Goal: Task Accomplishment & Management: Complete application form

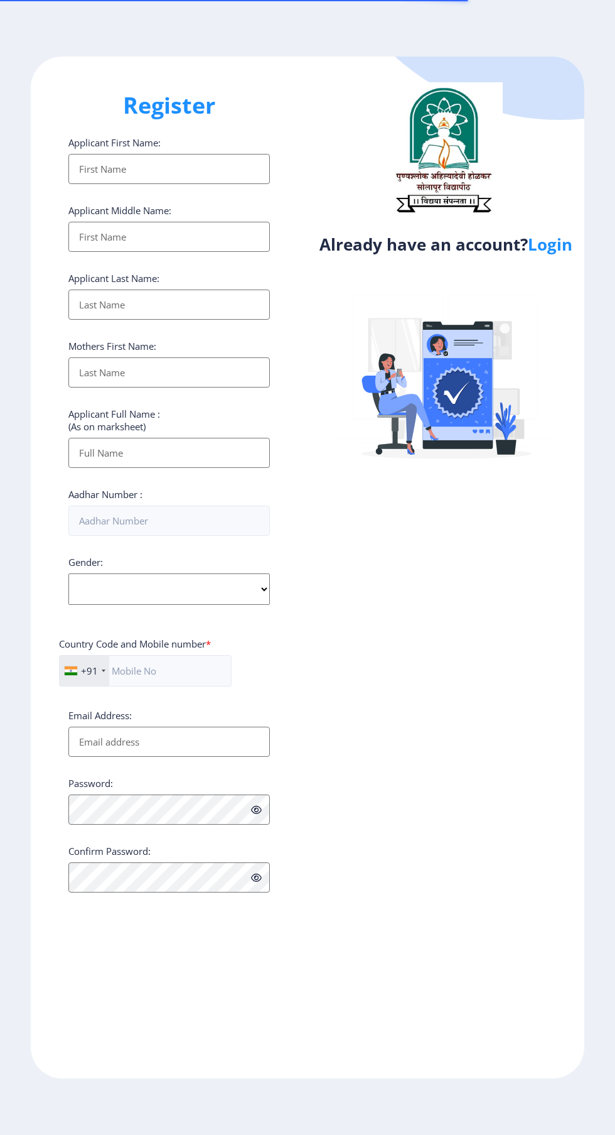
select select
click at [573, 242] on link "Login" at bounding box center [550, 244] width 45 height 23
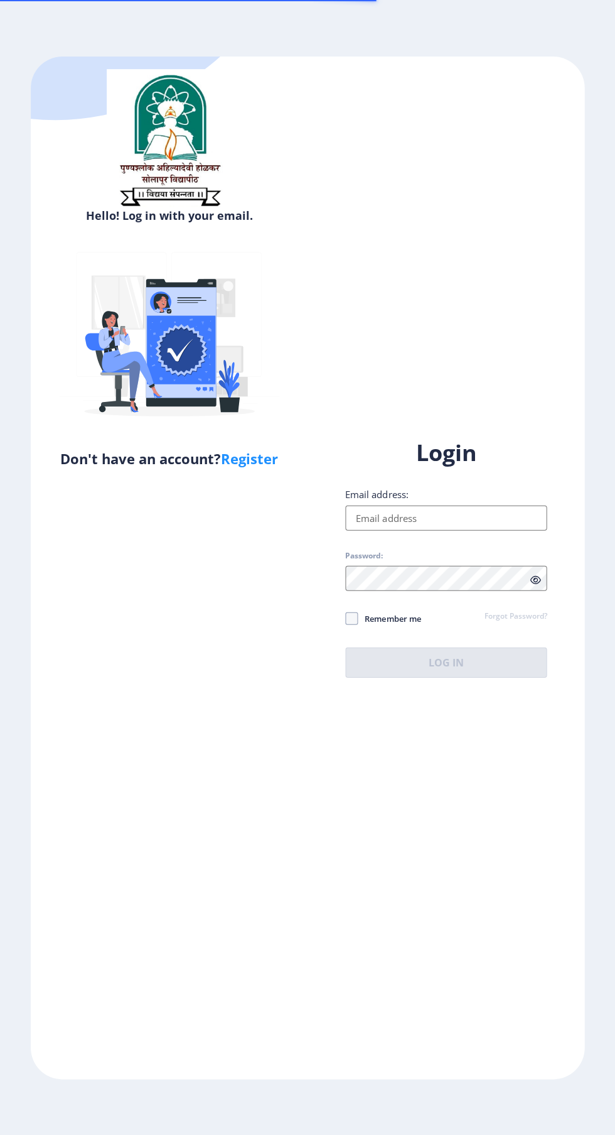
click at [443, 530] on input "Email address:" at bounding box center [446, 517] width 202 height 25
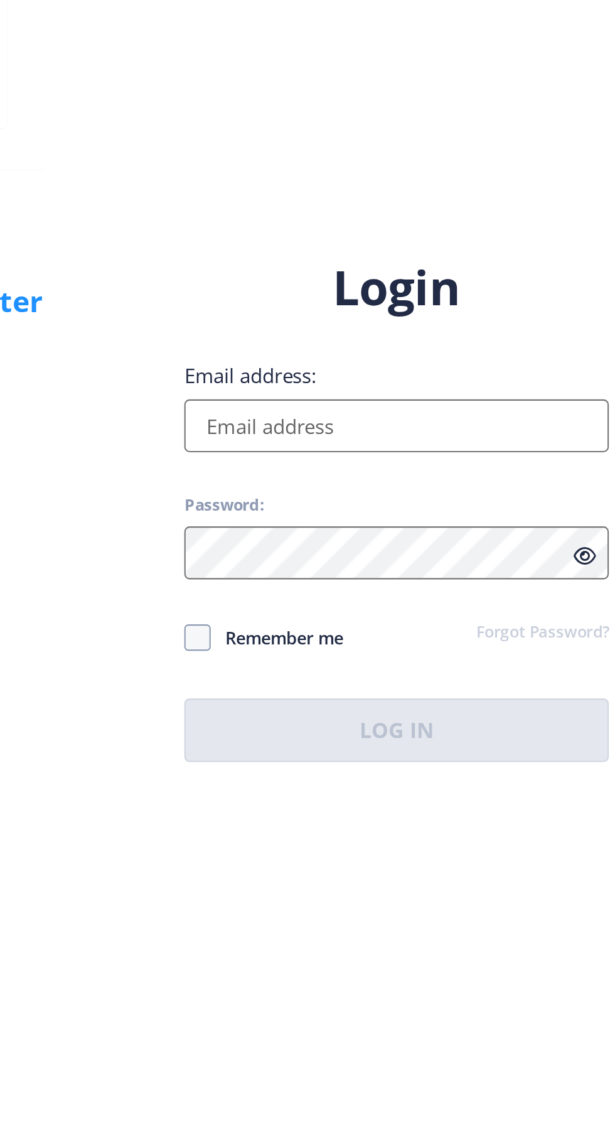
type input "[EMAIL_ADDRESS][DOMAIN_NAME]"
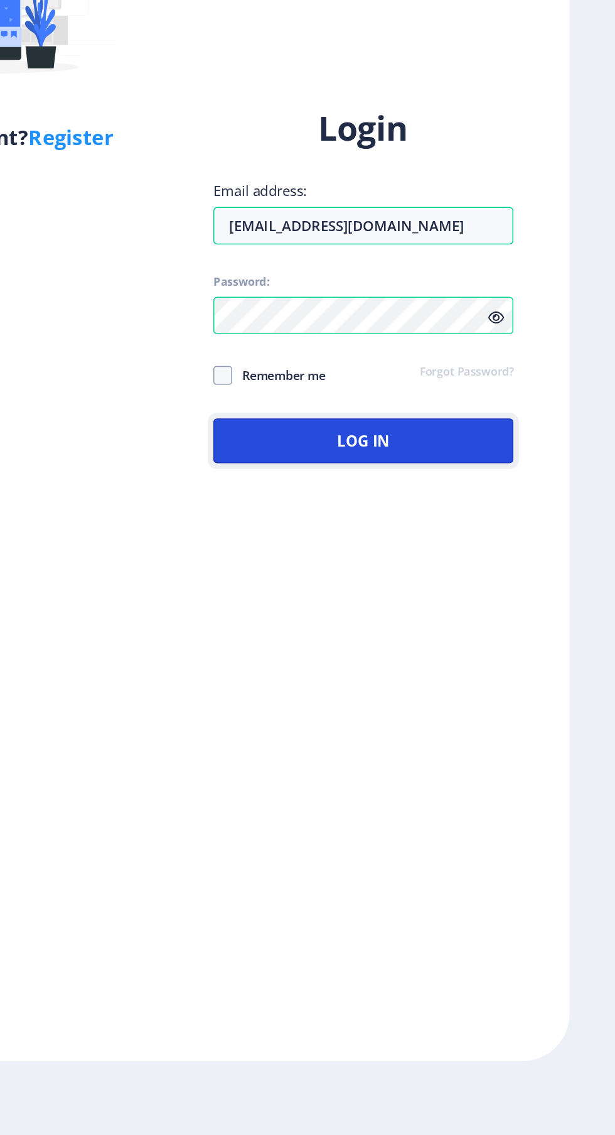
click at [443, 677] on button "Log In" at bounding box center [446, 662] width 202 height 30
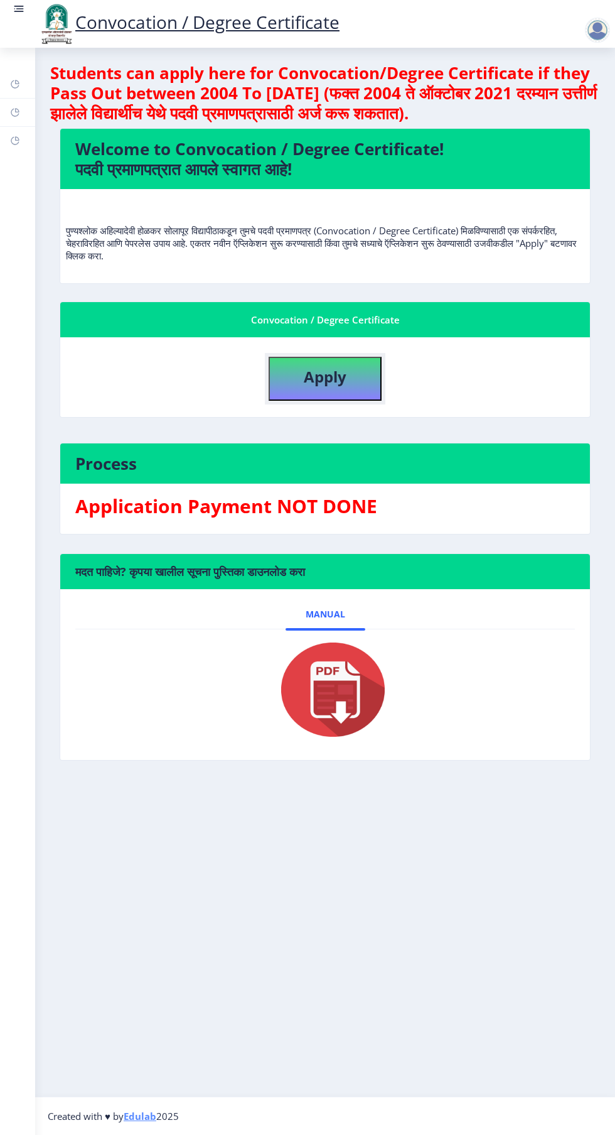
click at [309, 377] on b "Apply" at bounding box center [325, 376] width 43 height 21
select select
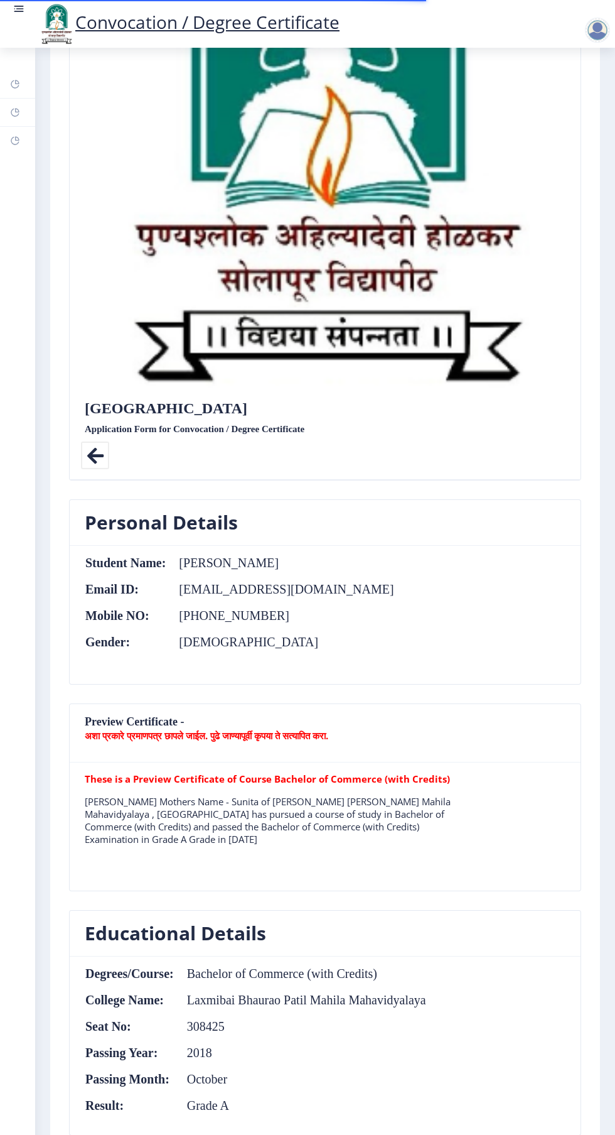
scroll to position [978, 0]
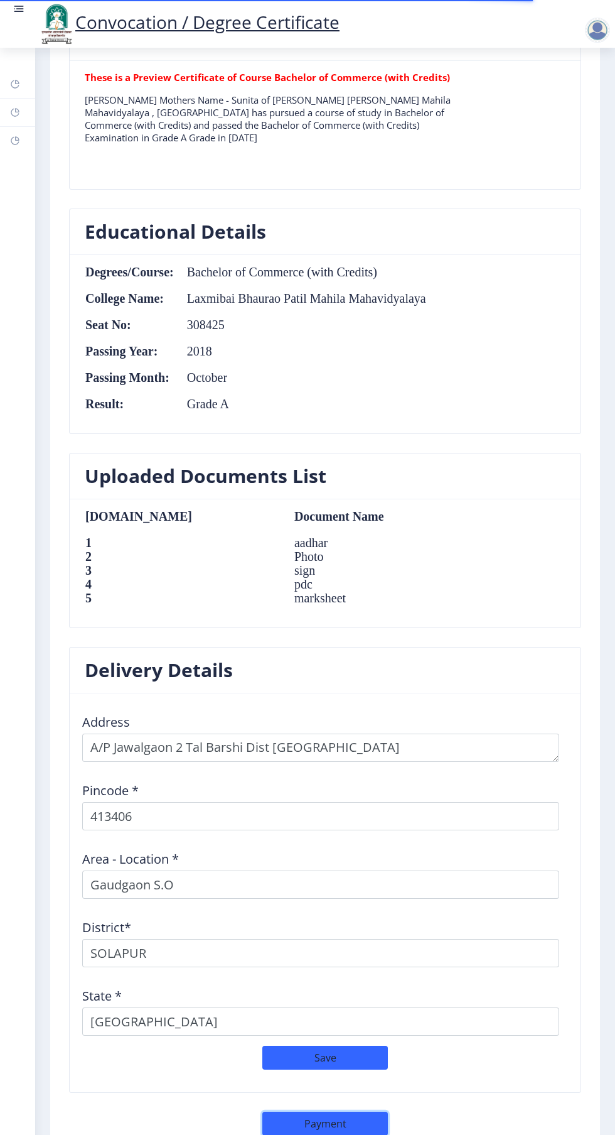
click at [320, 1120] on button "Payment" at bounding box center [325, 1123] width 126 height 24
select select "sealed"
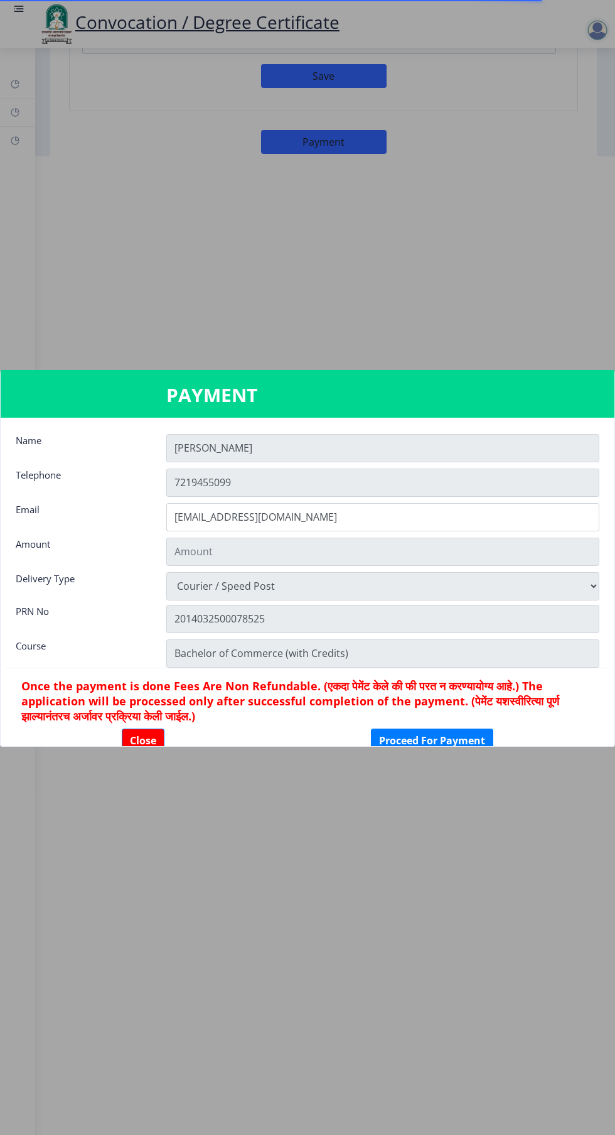
type input "1885"
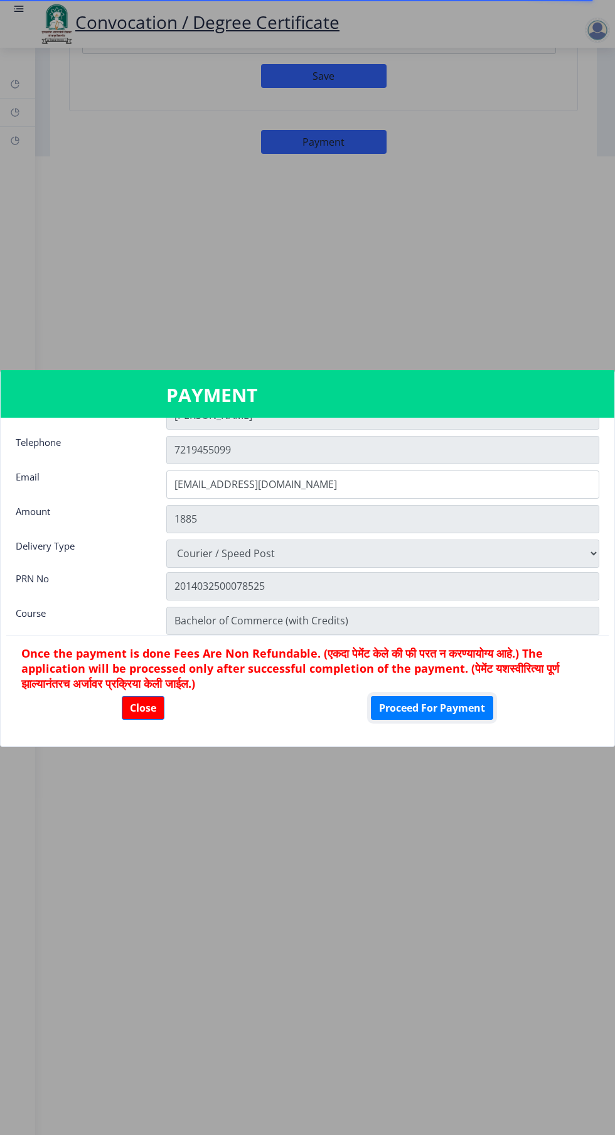
click at [446, 706] on button "Proceed For Payment" at bounding box center [432, 708] width 122 height 24
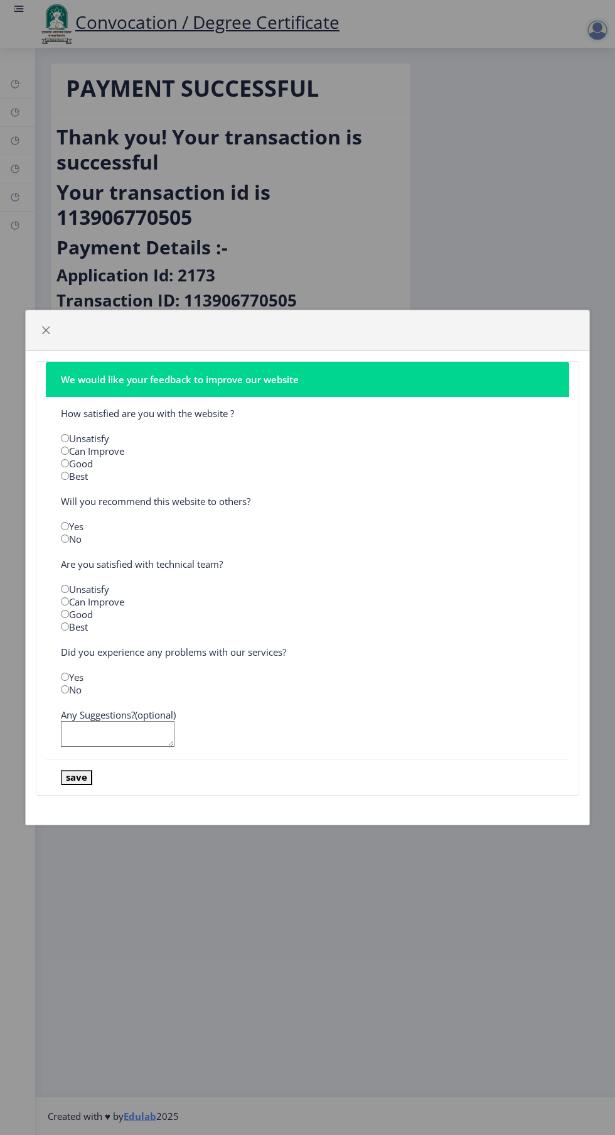
click at [66, 473] on input "radio" at bounding box center [65, 476] width 8 height 8
radio input "true"
click at [66, 537] on input "radio" at bounding box center [65, 538] width 8 height 8
radio input "true"
click at [69, 616] on input "radio" at bounding box center [65, 614] width 8 height 8
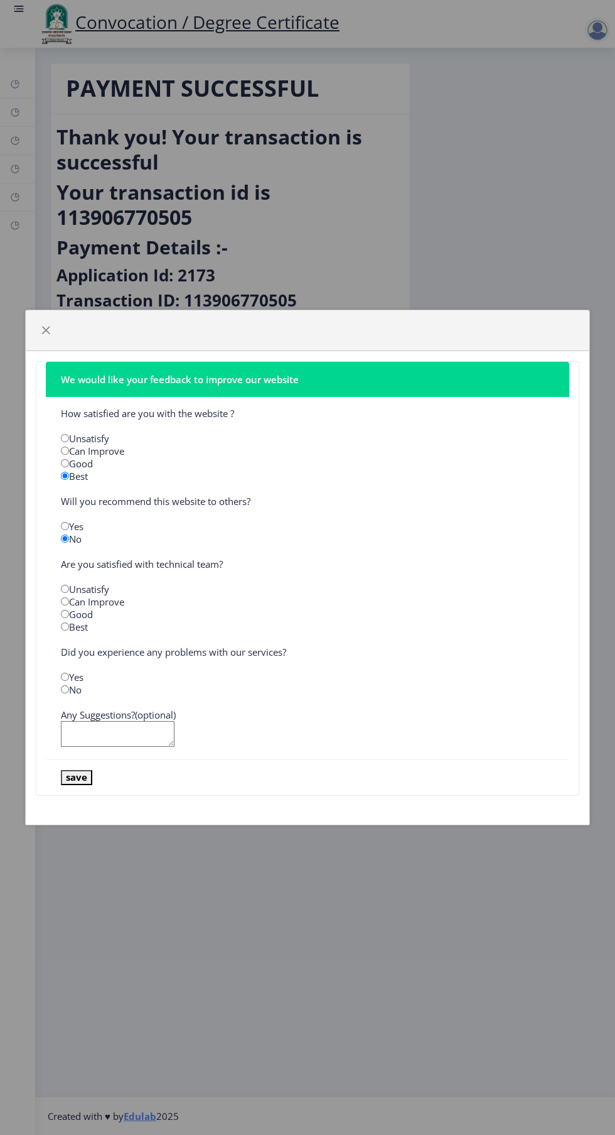
radio input "true"
click at [66, 690] on input "radio" at bounding box center [65, 689] width 8 height 8
radio input "true"
click at [77, 780] on button "save" at bounding box center [76, 777] width 31 height 14
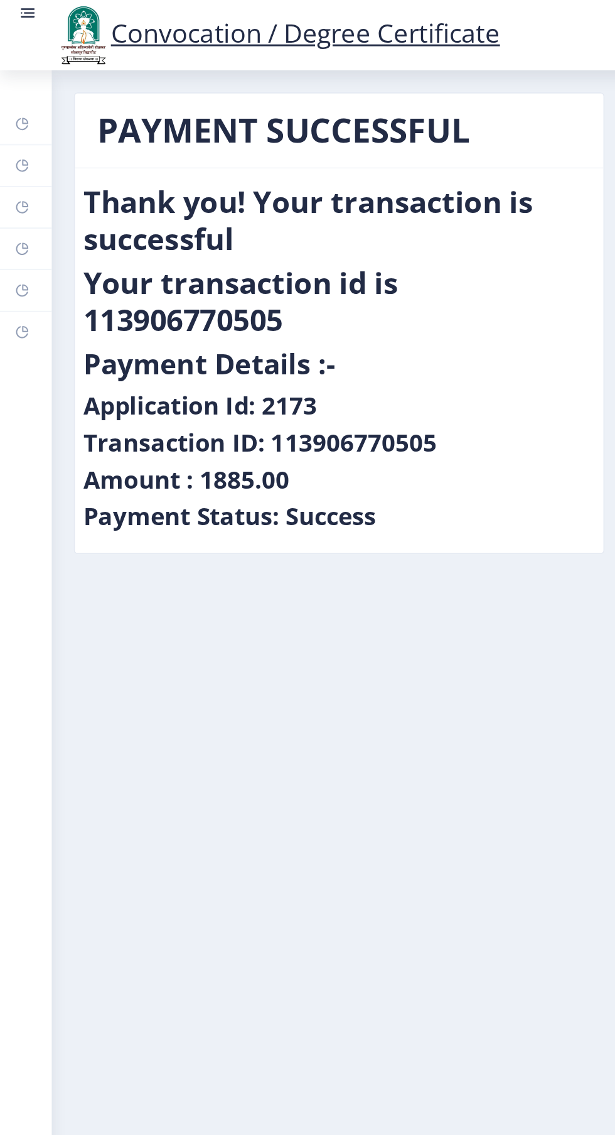
click at [17, 13] on rect at bounding box center [19, 9] width 13 height 13
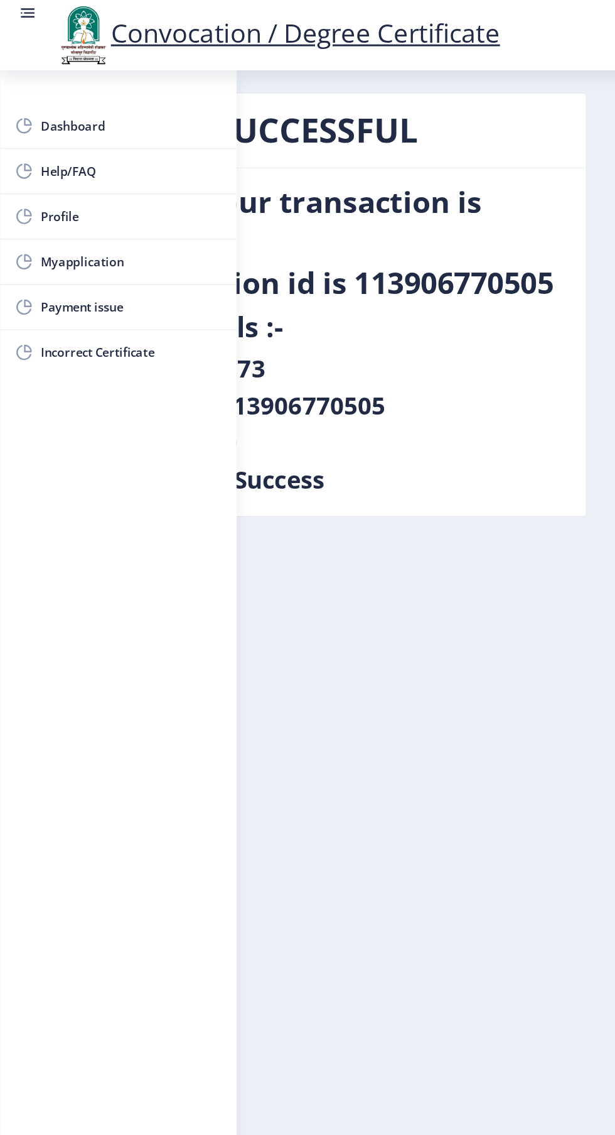
click at [83, 170] on span "Myapplication" at bounding box center [89, 177] width 123 height 15
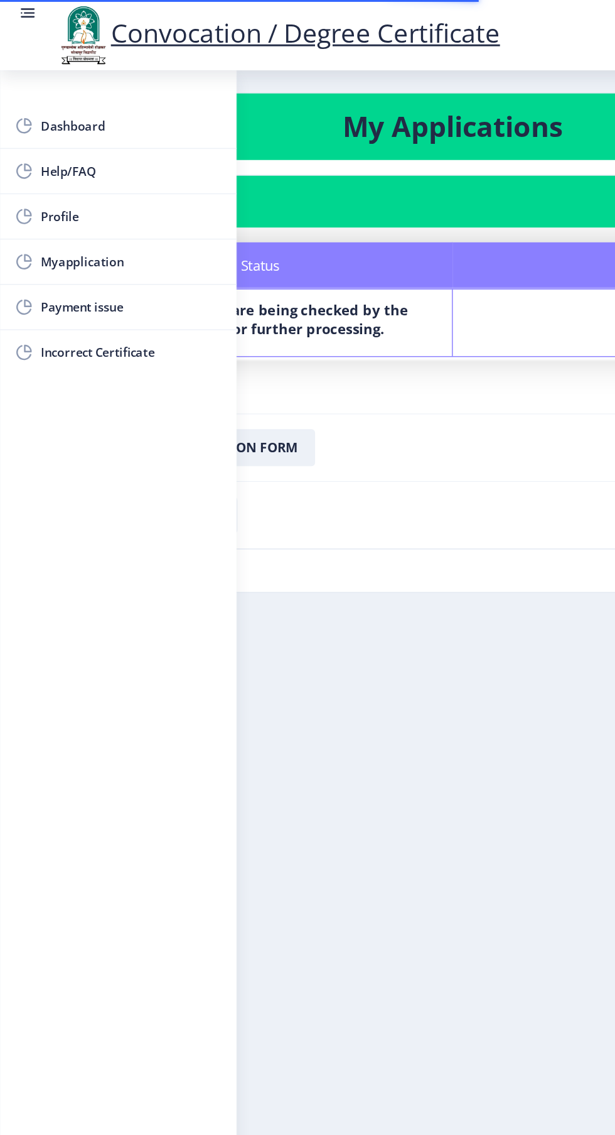
click at [332, 313] on nb-card-footer "Download Application Form" at bounding box center [307, 304] width 553 height 46
click at [14, 6] on rect at bounding box center [19, 9] width 13 height 13
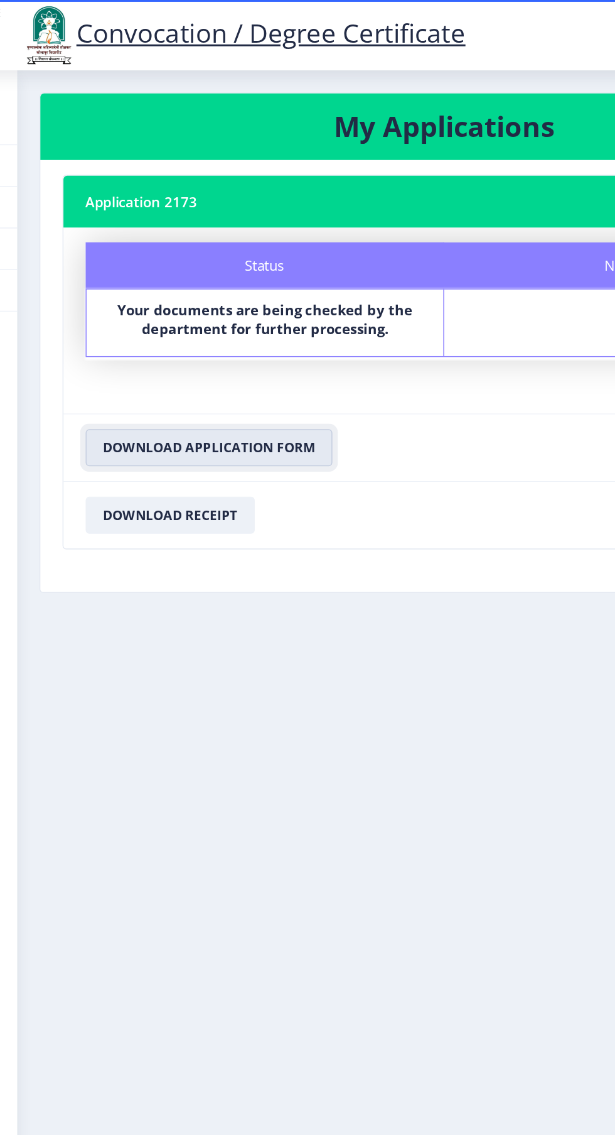
click at [190, 308] on button "Download Application Form" at bounding box center [166, 303] width 168 height 25
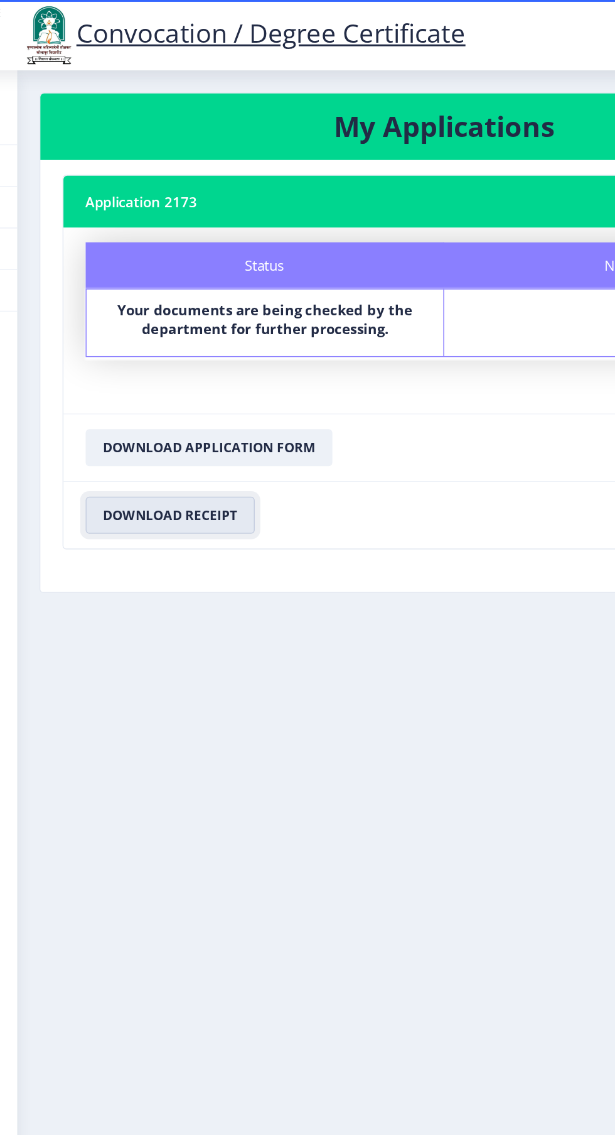
click at [115, 351] on button "Download Receipt" at bounding box center [139, 349] width 115 height 25
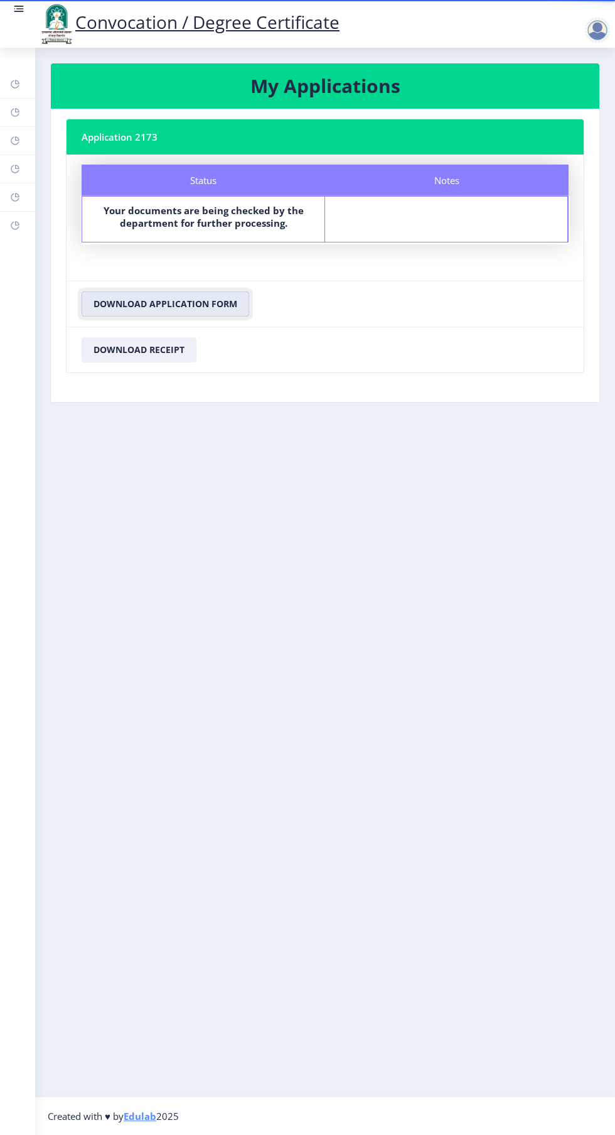
click at [204, 301] on button "Download Application Form" at bounding box center [166, 303] width 168 height 25
